Goal: Task Accomplishment & Management: Manage account settings

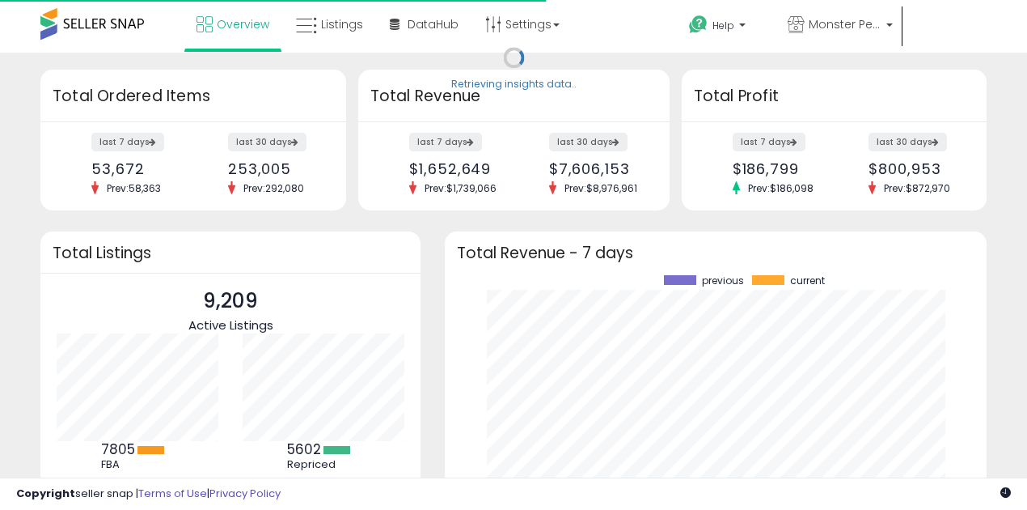
scroll to position [225, 510]
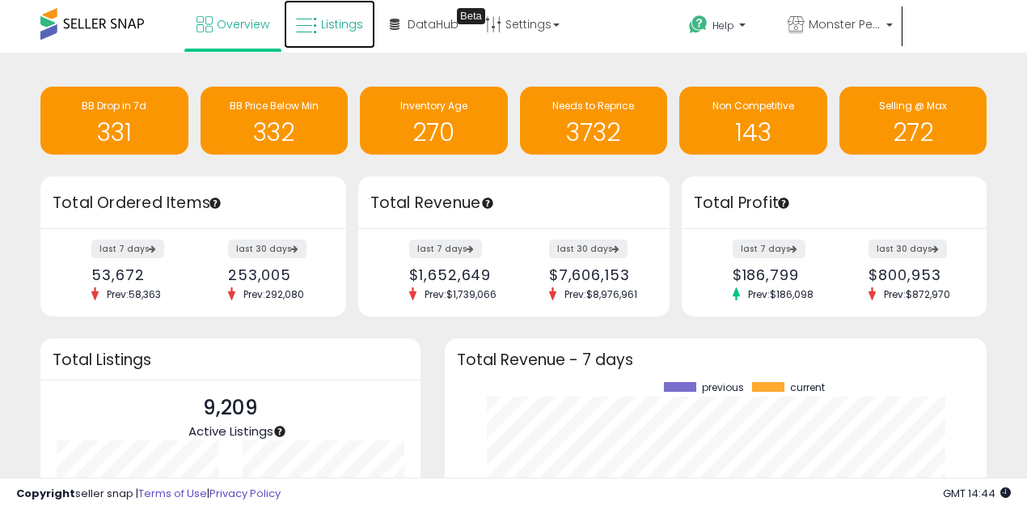
click at [308, 26] on icon at bounding box center [306, 25] width 21 height 21
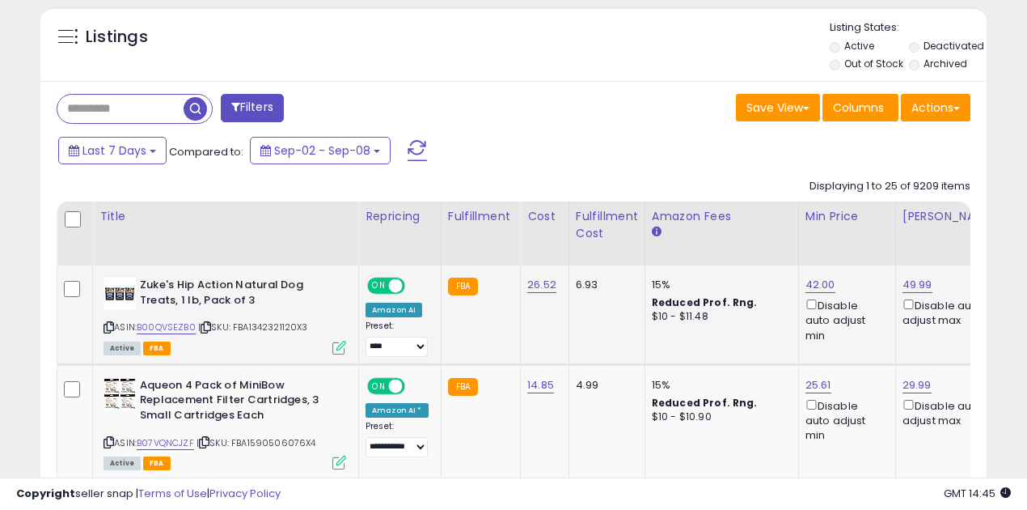
scroll to position [647, 0]
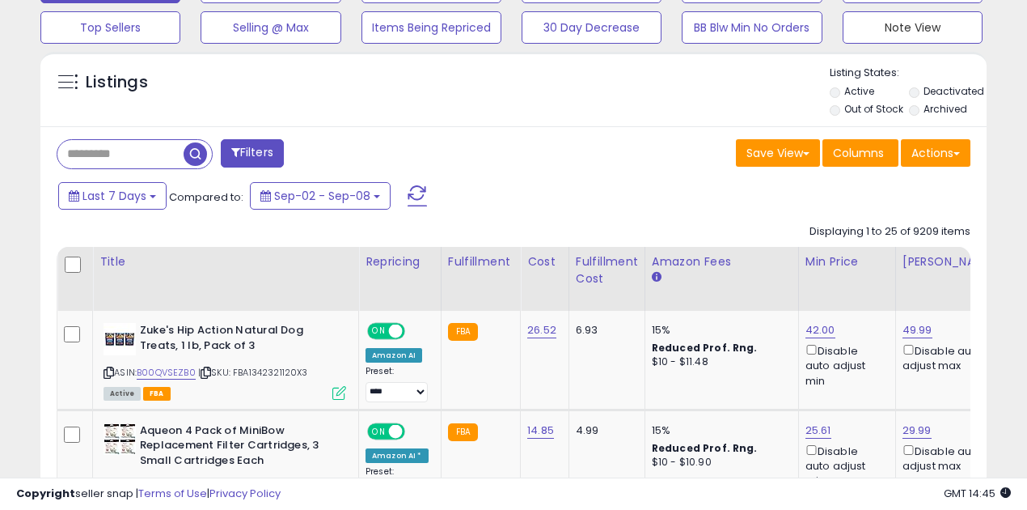
drag, startPoint x: 933, startPoint y: 23, endPoint x: 459, endPoint y: 168, distance: 495.8
click at [933, 23] on button "Note View" at bounding box center [913, 27] width 140 height 32
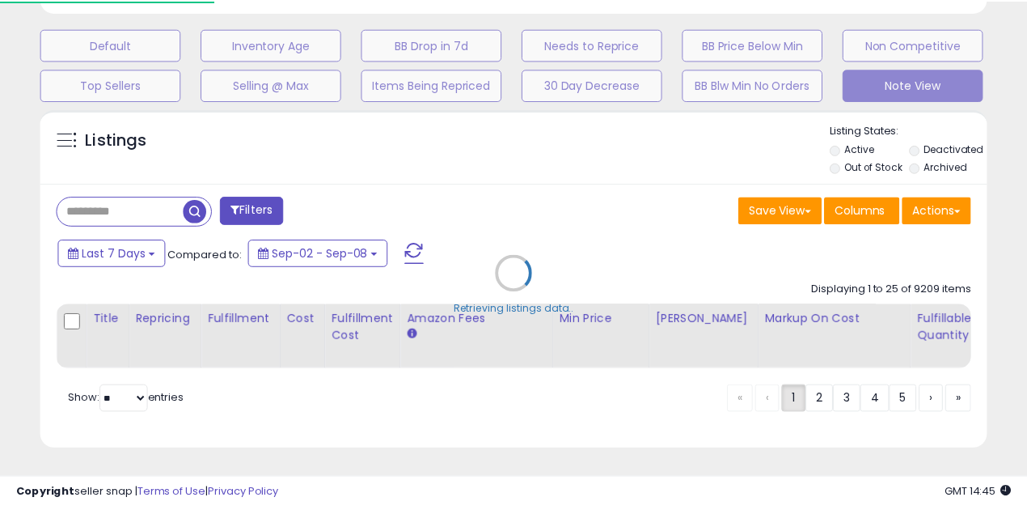
scroll to position [332, 552]
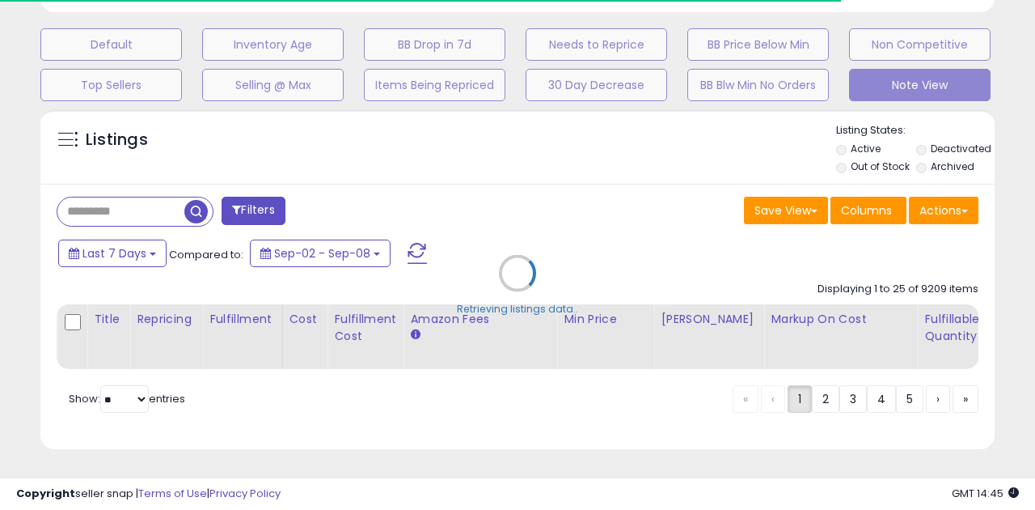
select select "**"
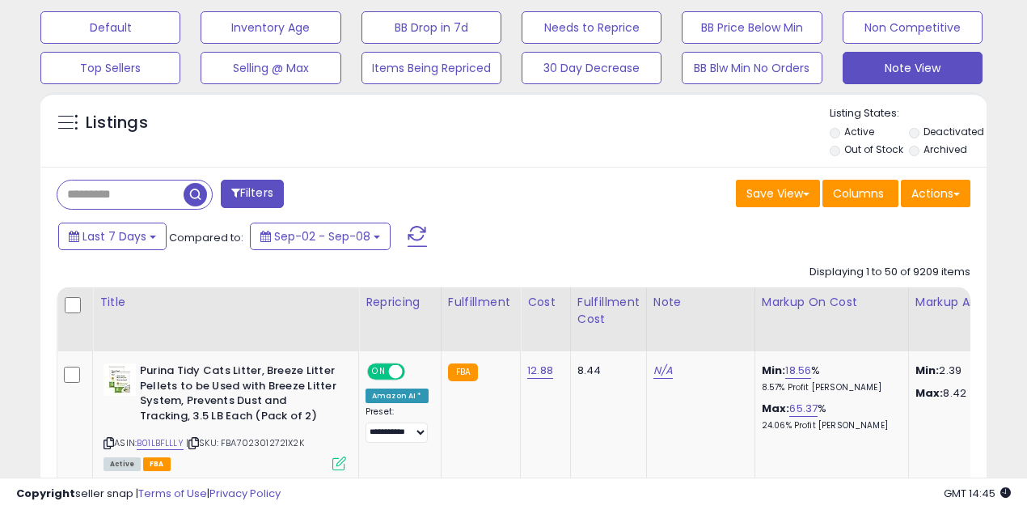
scroll to position [539, 0]
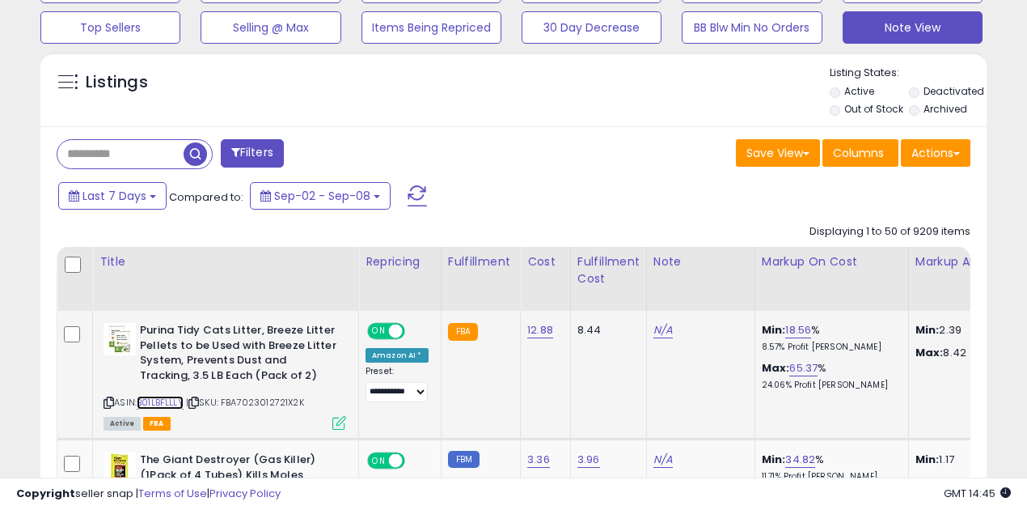
click at [160, 400] on link "B01LBFLLLY" at bounding box center [160, 402] width 47 height 14
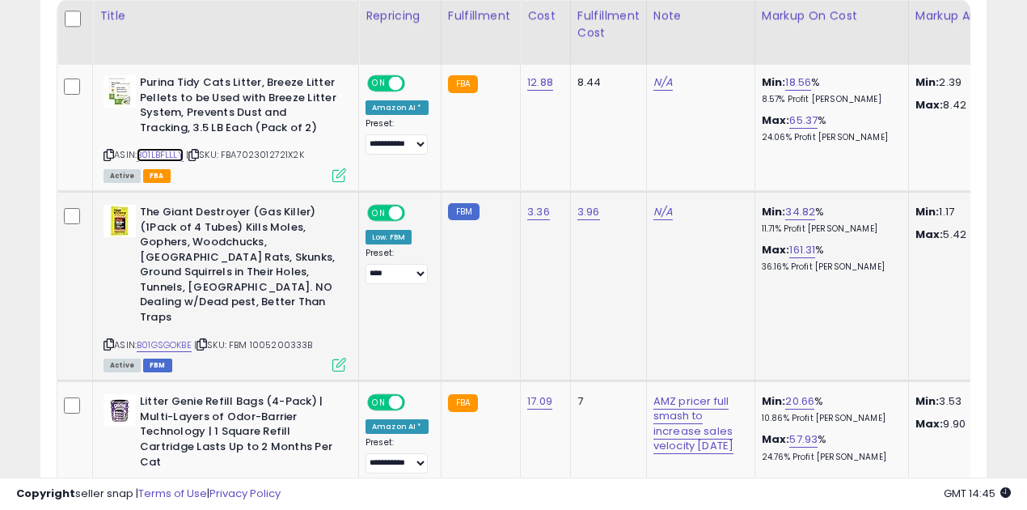
scroll to position [809, 0]
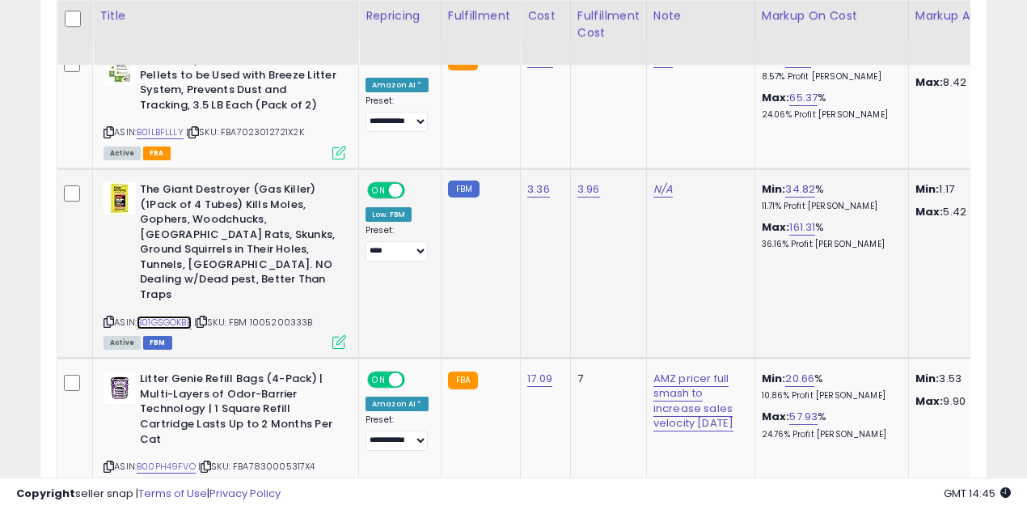
click at [168, 315] on link "B01GSGOKBE" at bounding box center [164, 322] width 55 height 14
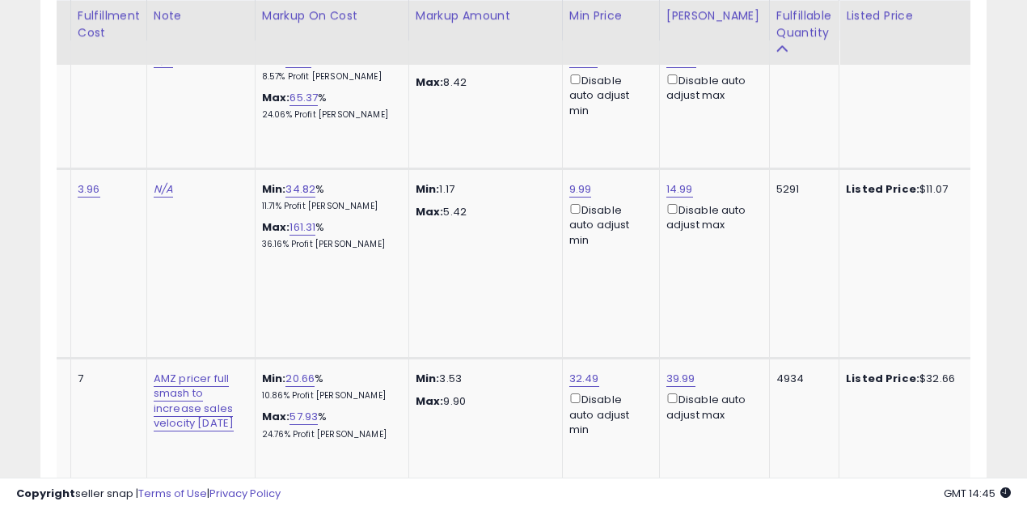
scroll to position [0, 0]
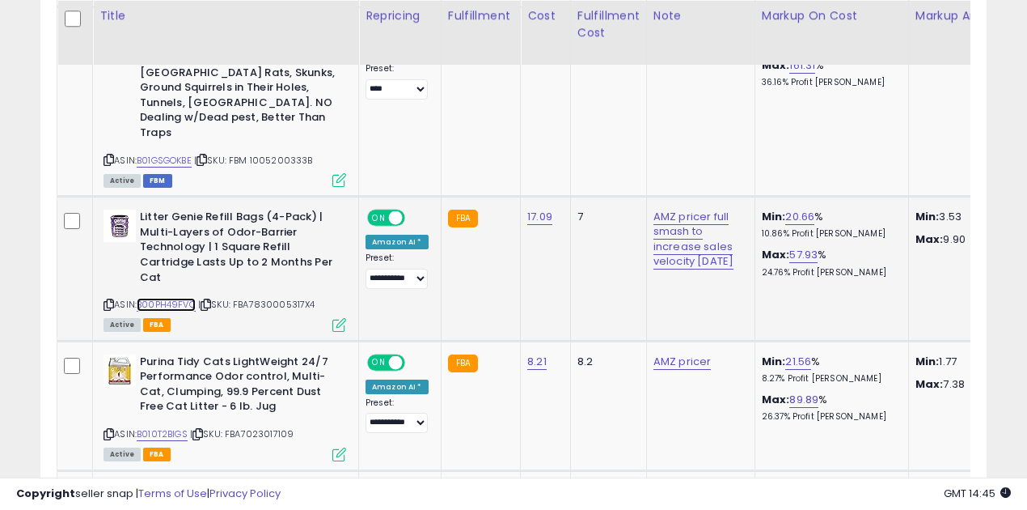
click at [171, 298] on link "B00PH49FVO" at bounding box center [166, 305] width 59 height 14
click at [338, 318] on icon at bounding box center [339, 325] width 14 height 14
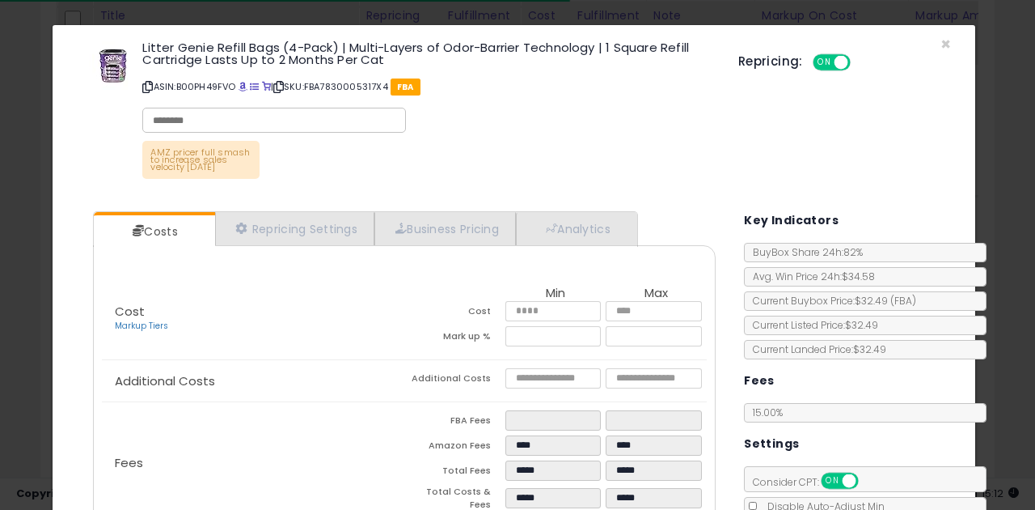
scroll to position [201, 0]
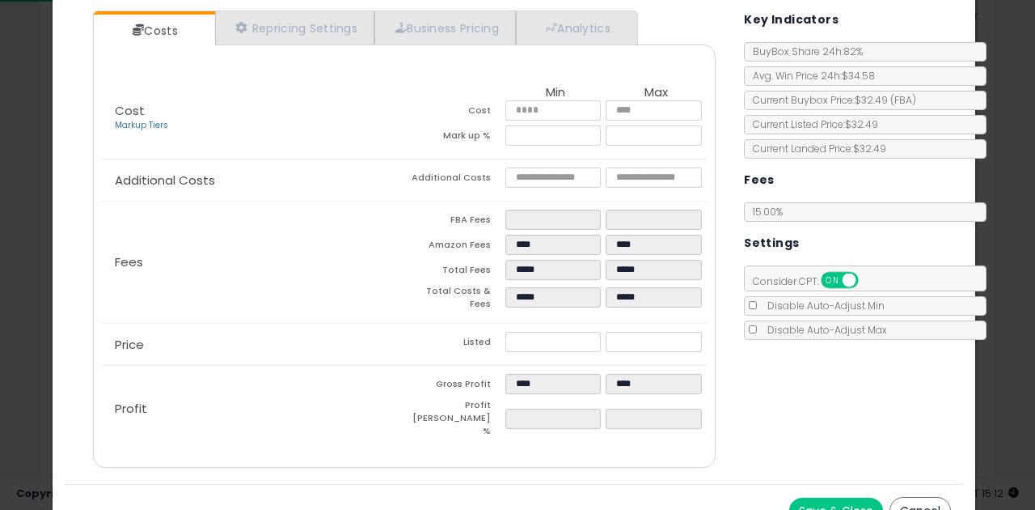
click at [846, 497] on button "Save & Close" at bounding box center [836, 510] width 94 height 26
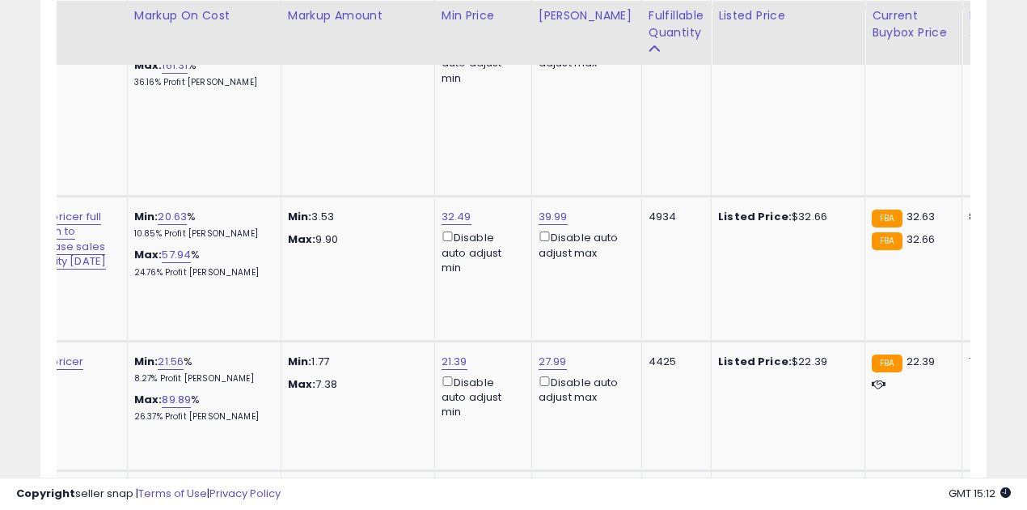
scroll to position [0, 0]
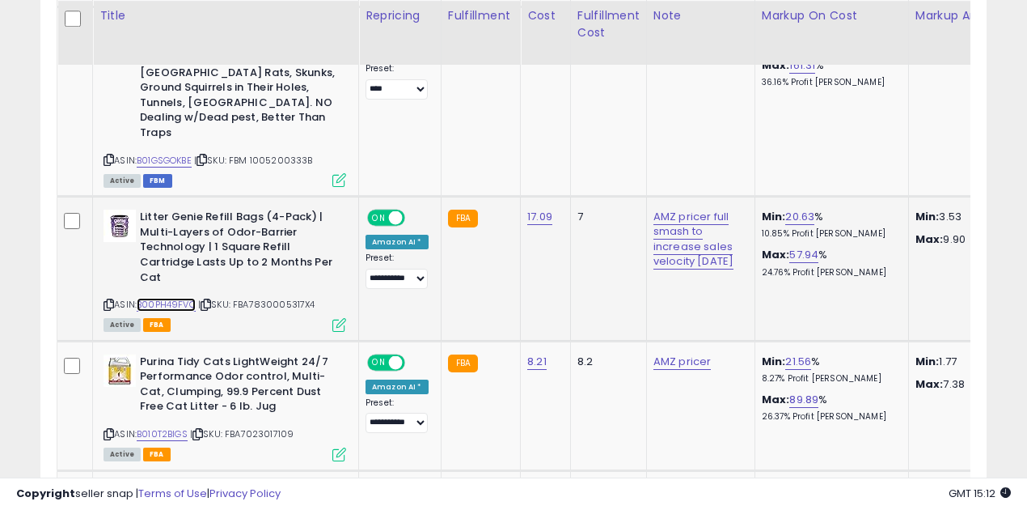
click at [170, 298] on link "B00PH49FVO" at bounding box center [166, 305] width 59 height 14
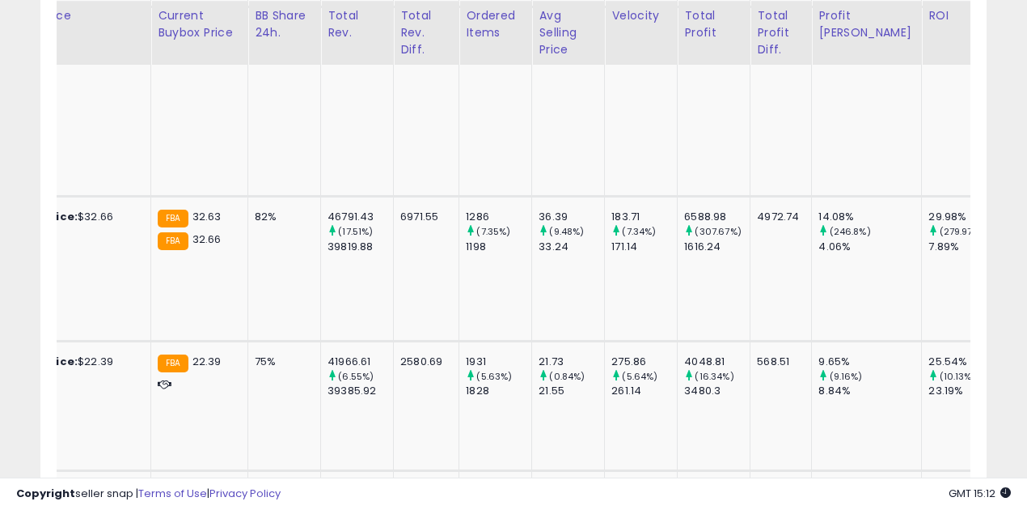
scroll to position [0, 1350]
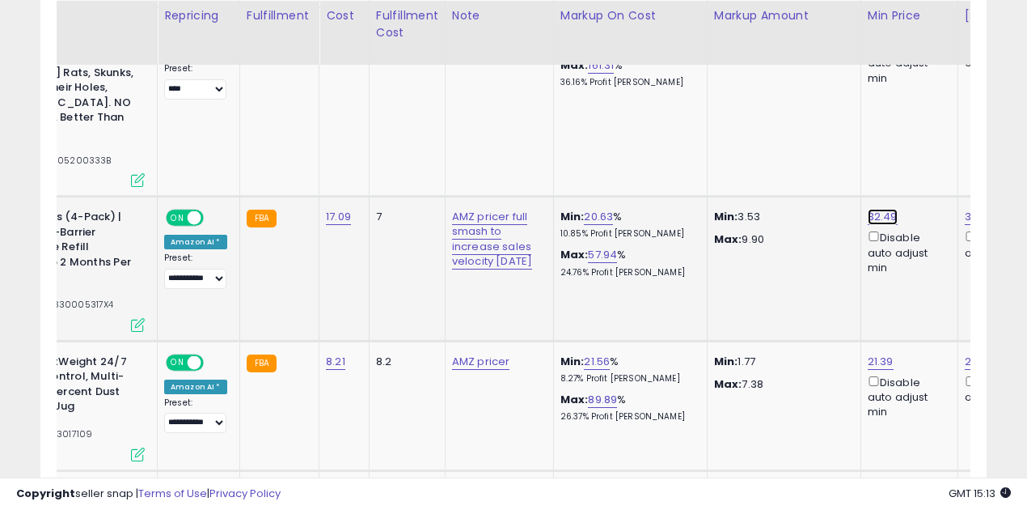
click at [868, 209] on link "32.49" at bounding box center [883, 217] width 30 height 16
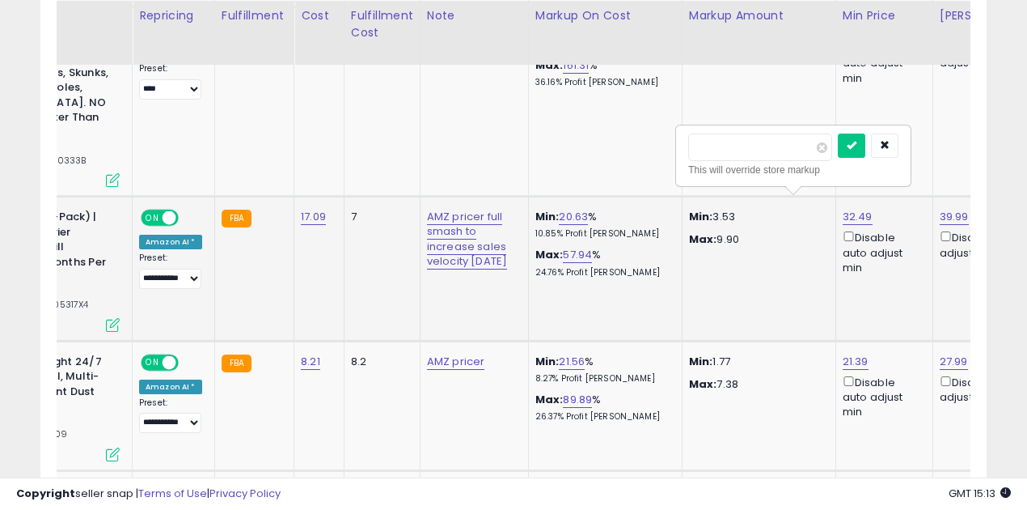
drag, startPoint x: 738, startPoint y: 150, endPoint x: 679, endPoint y: 141, distance: 59.0
click at [679, 141] on div "***** This will override store markup" at bounding box center [793, 155] width 233 height 59
type input "*****"
click button "submit" at bounding box center [851, 145] width 27 height 24
